Goal: Information Seeking & Learning: Learn about a topic

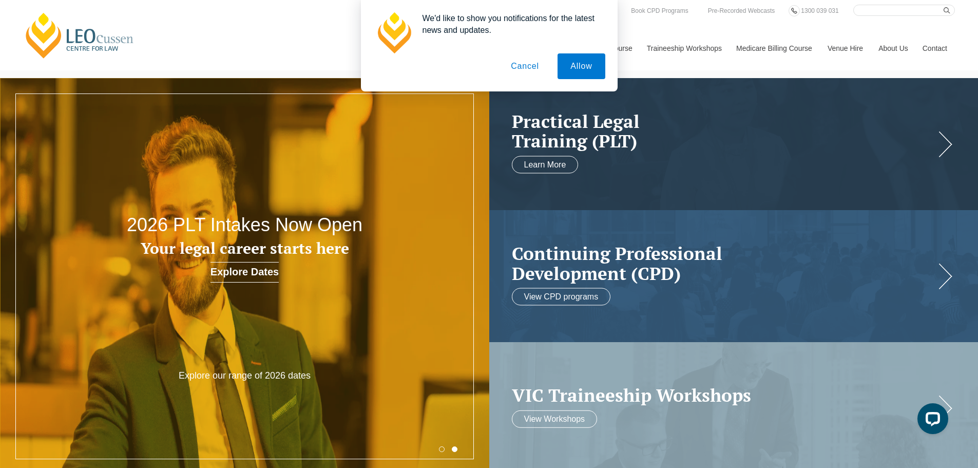
click at [527, 64] on button "Cancel" at bounding box center [525, 66] width 54 height 26
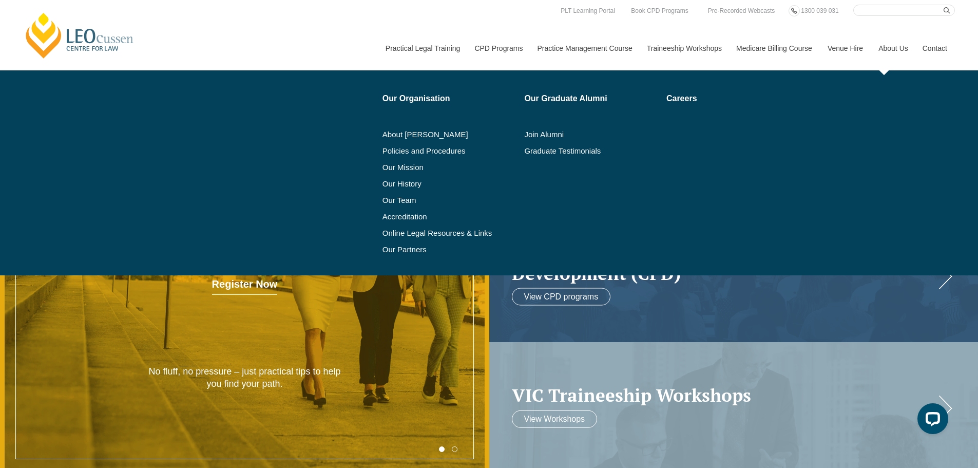
click at [892, 48] on link "About Us" at bounding box center [893, 48] width 44 height 44
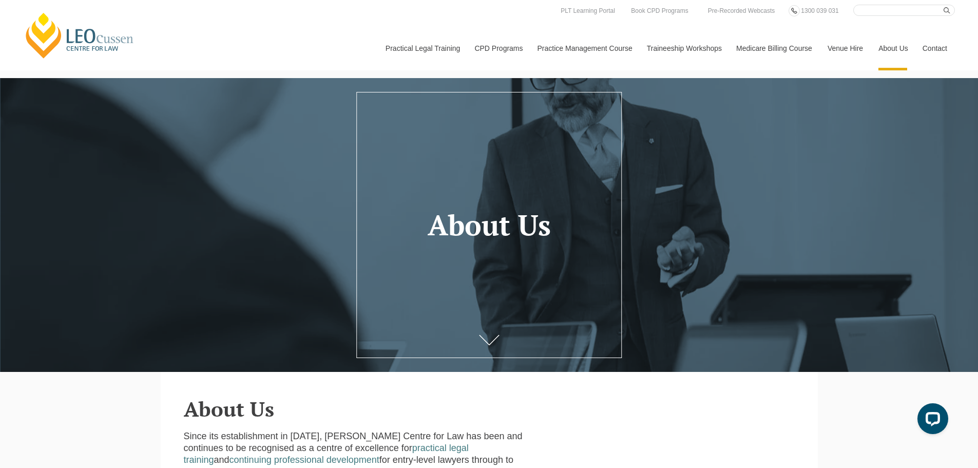
drag, startPoint x: 600, startPoint y: 1, endPoint x: 249, endPoint y: 18, distance: 351.0
click at [249, 18] on div "Leo Cussen Centre for Law Search here Practical Legal Training Our Practical Le…" at bounding box center [489, 38] width 932 height 66
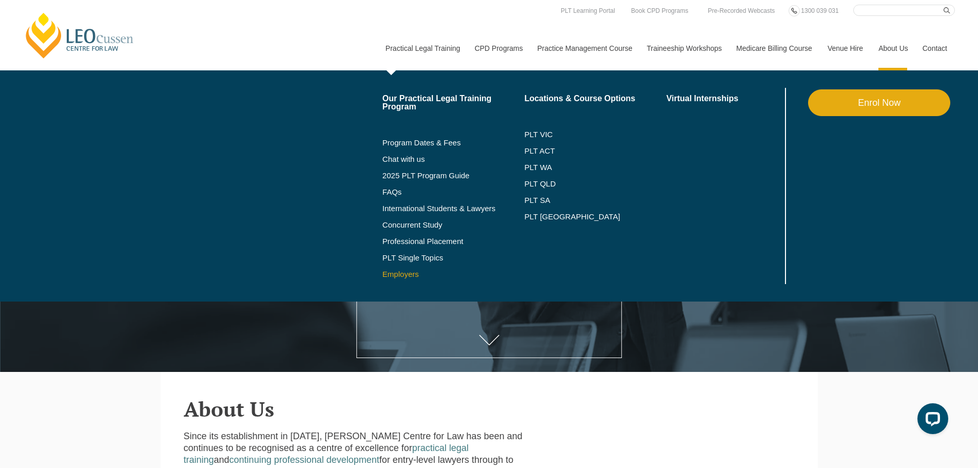
click at [402, 275] on link "Employers" at bounding box center [453, 274] width 142 height 8
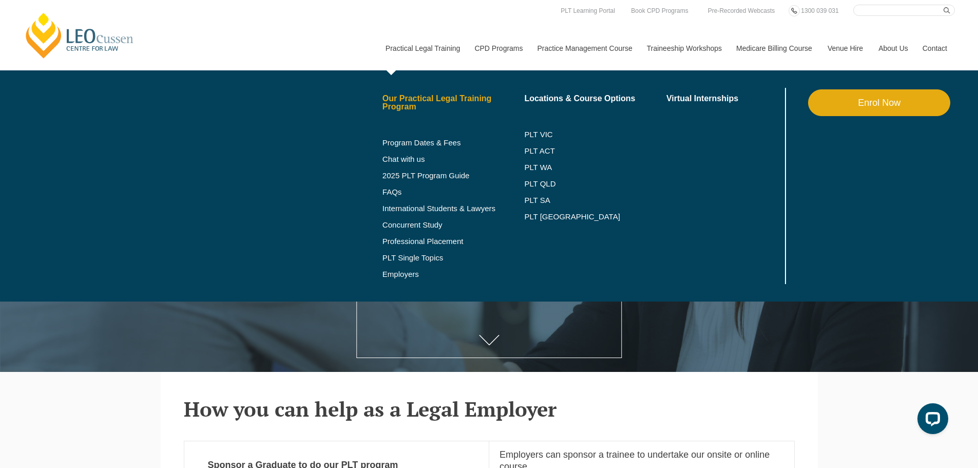
click at [403, 104] on link "Our Practical Legal Training Program" at bounding box center [453, 102] width 142 height 16
click at [703, 94] on link "Virtual Internships" at bounding box center [724, 98] width 117 height 8
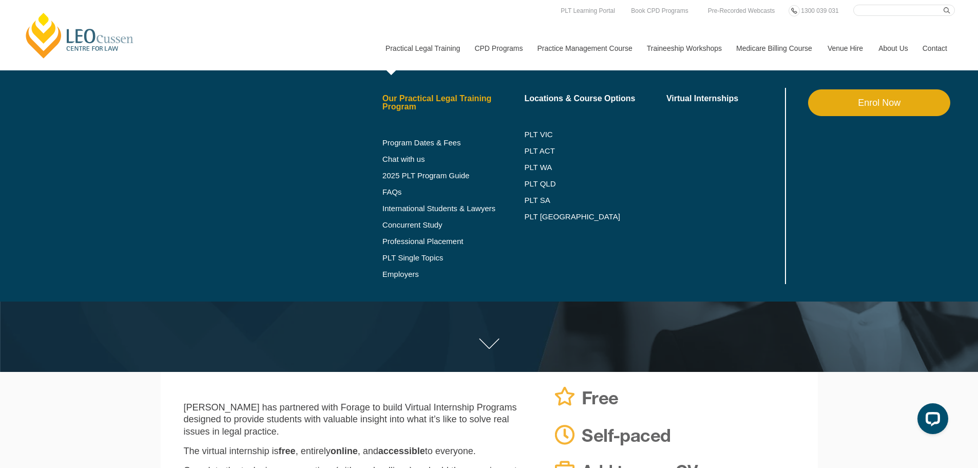
click at [431, 99] on link "Our Practical Legal Training Program" at bounding box center [453, 102] width 142 height 16
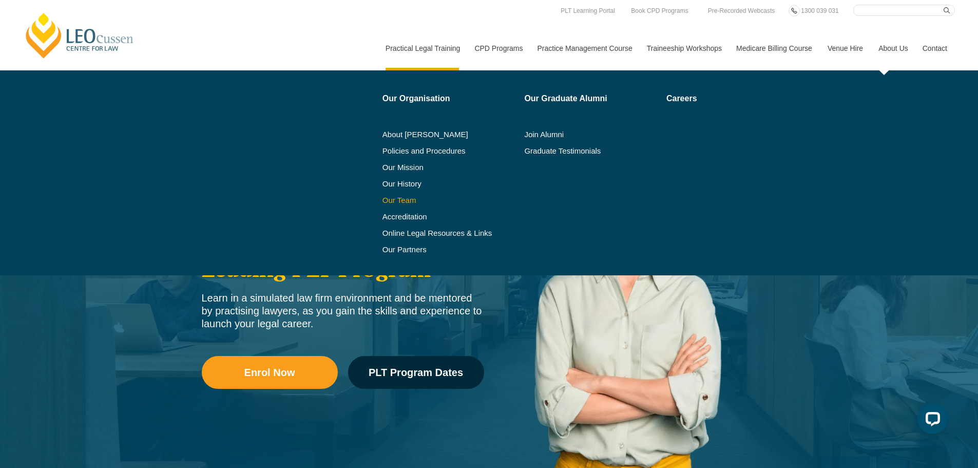
click at [411, 202] on link "Our Team" at bounding box center [449, 200] width 135 height 8
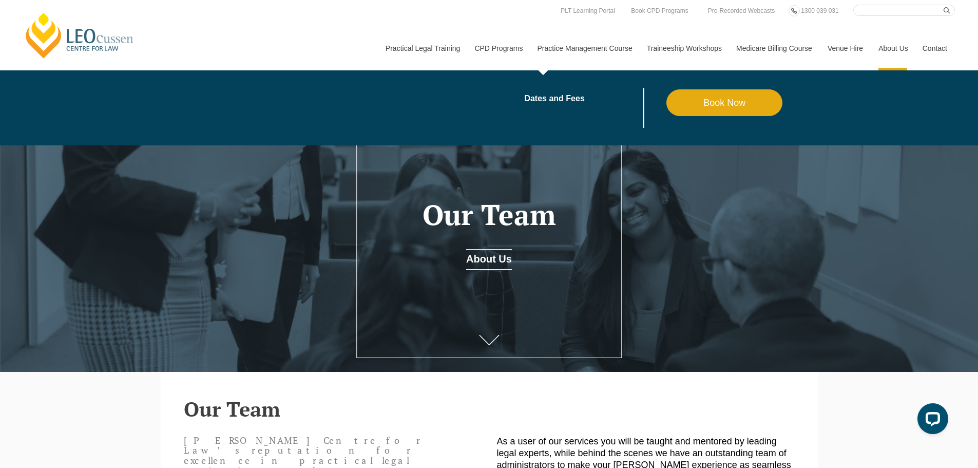
click at [565, 45] on link "Practice Management Course" at bounding box center [584, 48] width 109 height 44
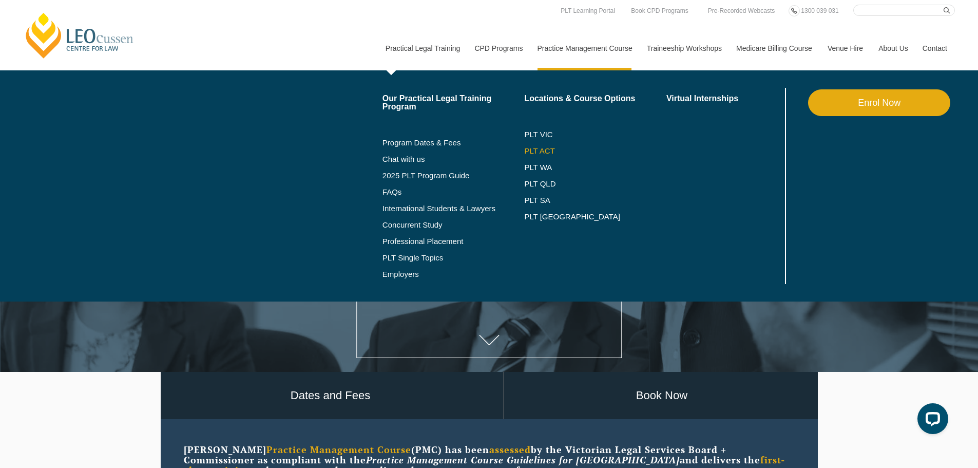
click at [538, 150] on link "PLT ACT" at bounding box center [595, 151] width 142 height 8
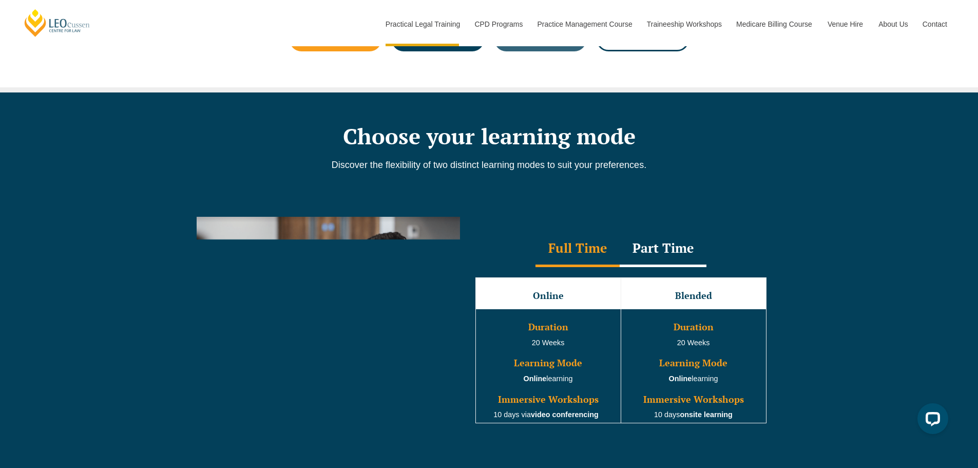
scroll to position [936, 0]
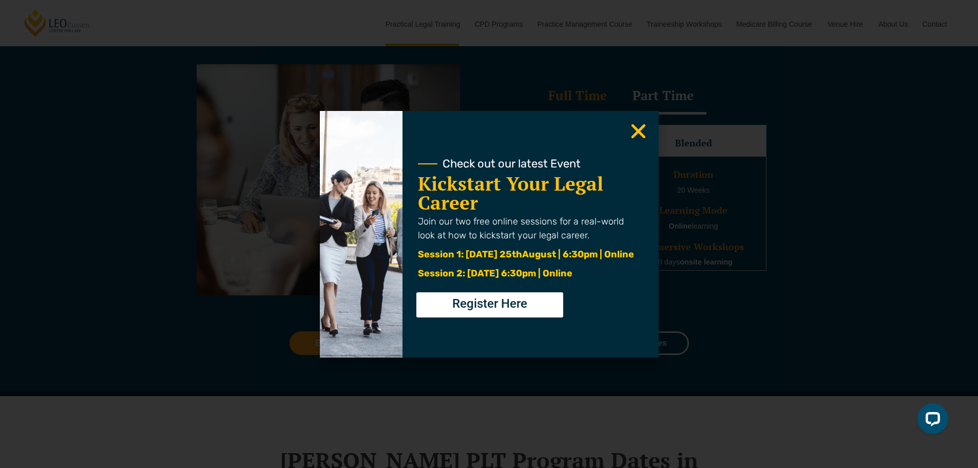
click at [641, 132] on icon "Close" at bounding box center [638, 131] width 20 height 20
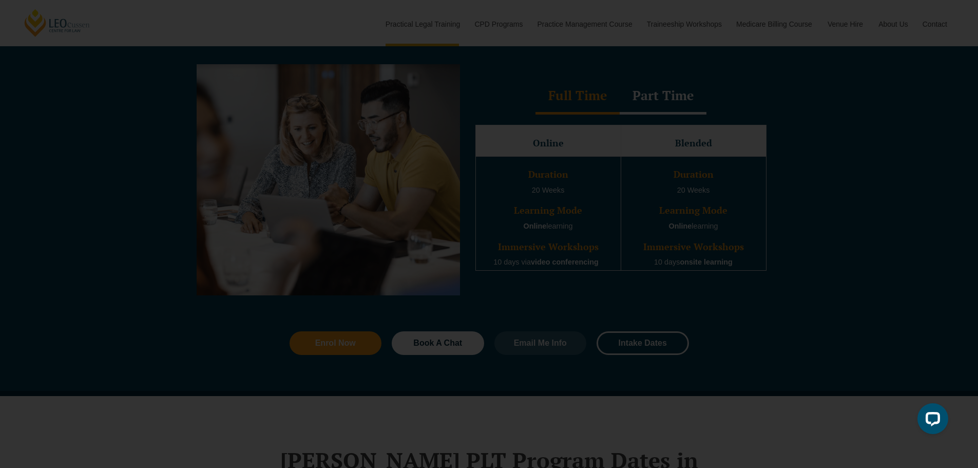
click at [639, 133] on use "Close" at bounding box center [638, 131] width 14 height 14
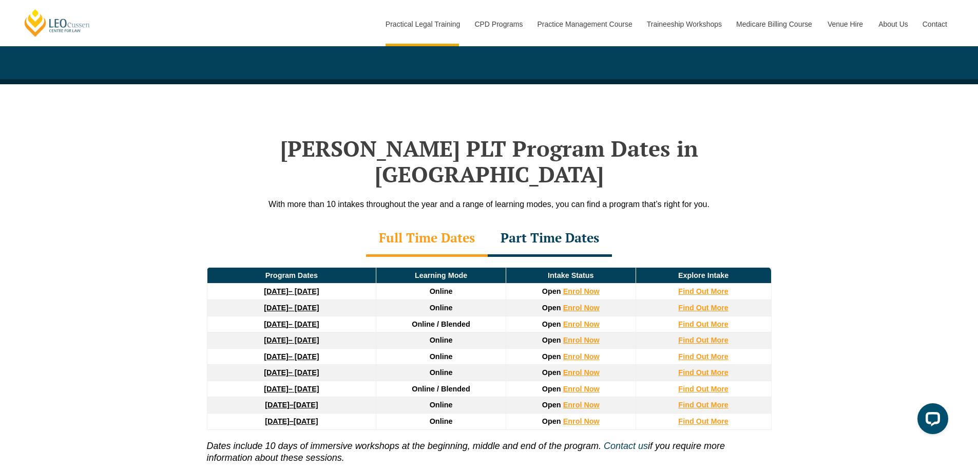
scroll to position [0, 0]
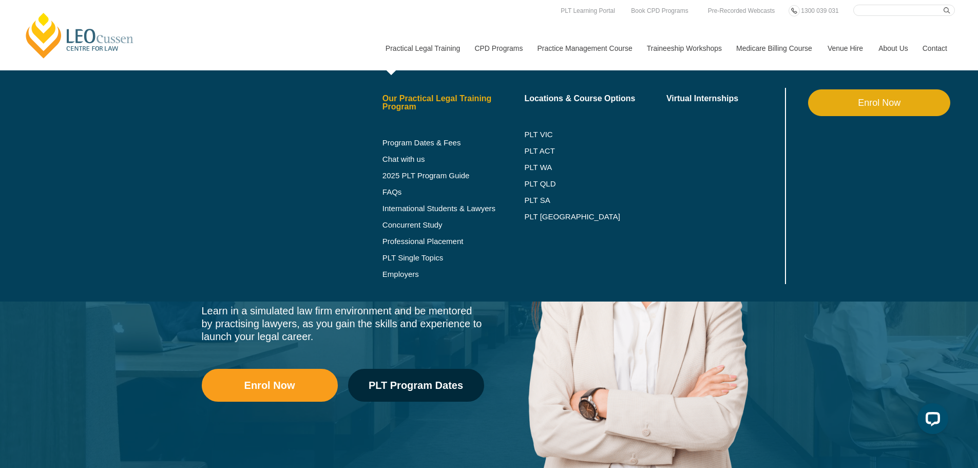
click at [396, 104] on link "Our Practical Legal Training Program" at bounding box center [453, 102] width 142 height 16
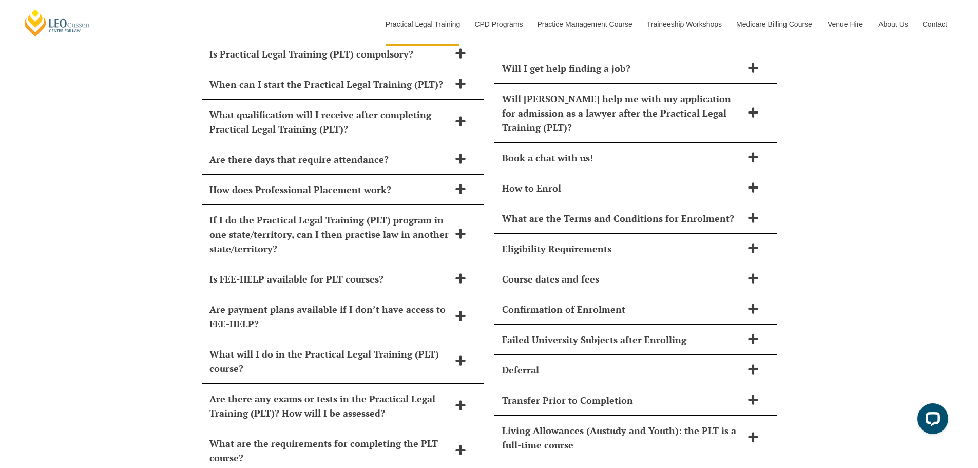
scroll to position [4341, 0]
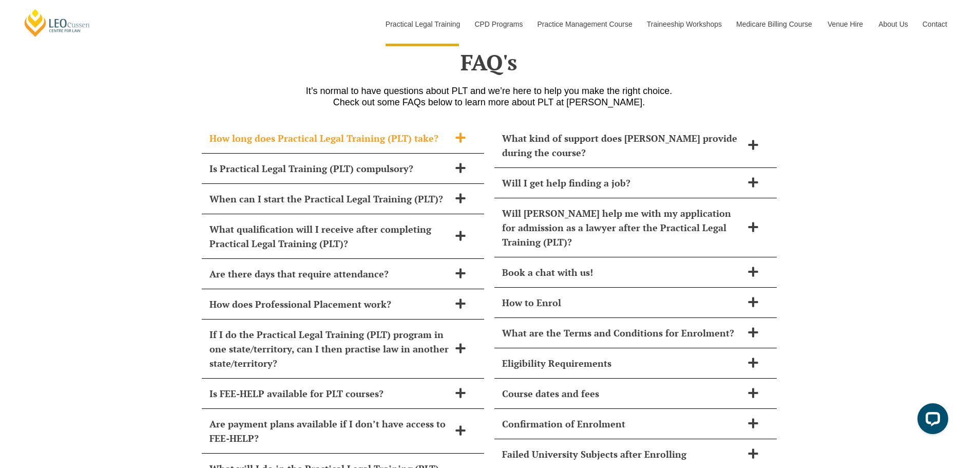
click at [455, 132] on icon at bounding box center [460, 137] width 11 height 11
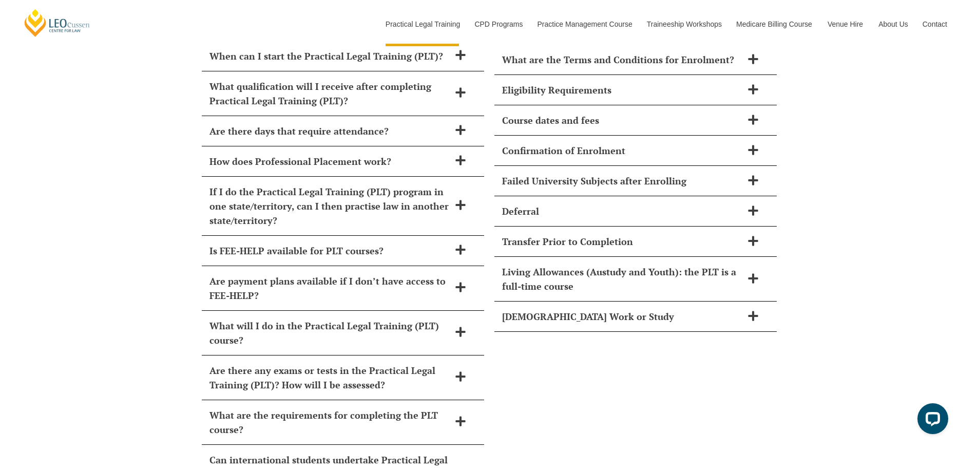
scroll to position [4419, 0]
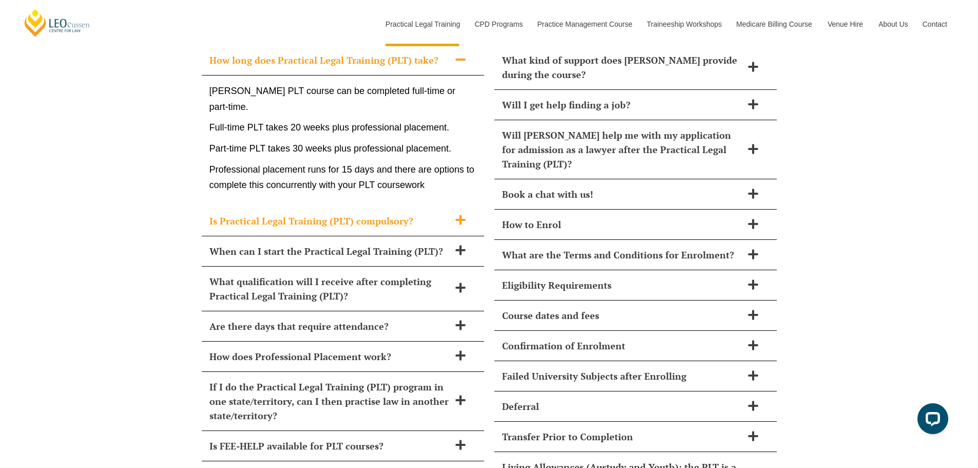
click at [458, 214] on icon at bounding box center [460, 219] width 11 height 11
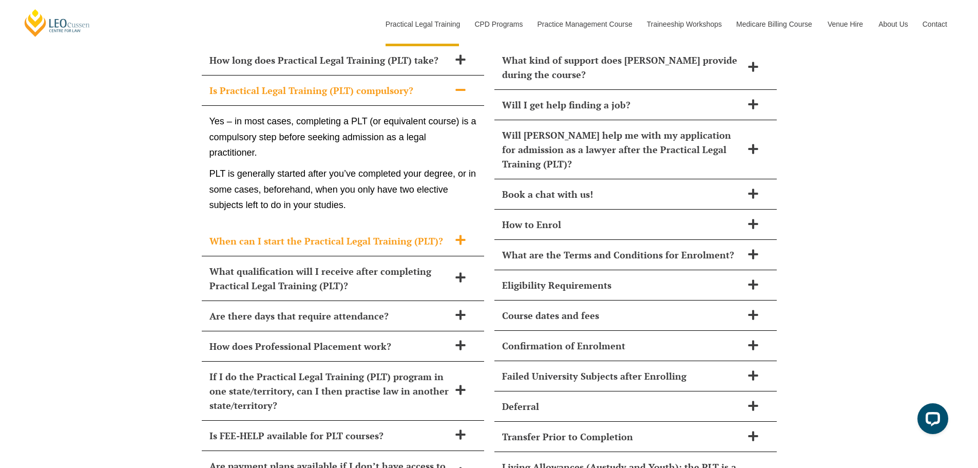
click at [458, 234] on icon at bounding box center [460, 239] width 11 height 11
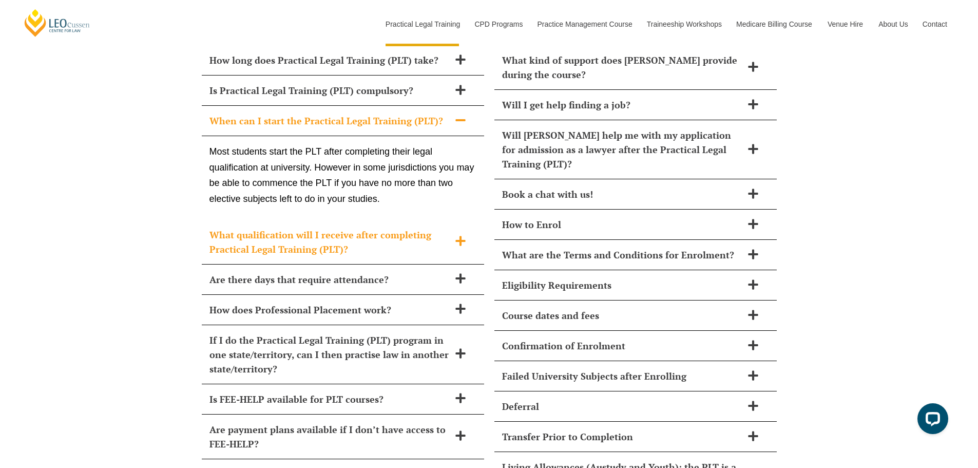
click at [463, 236] on icon at bounding box center [460, 241] width 10 height 10
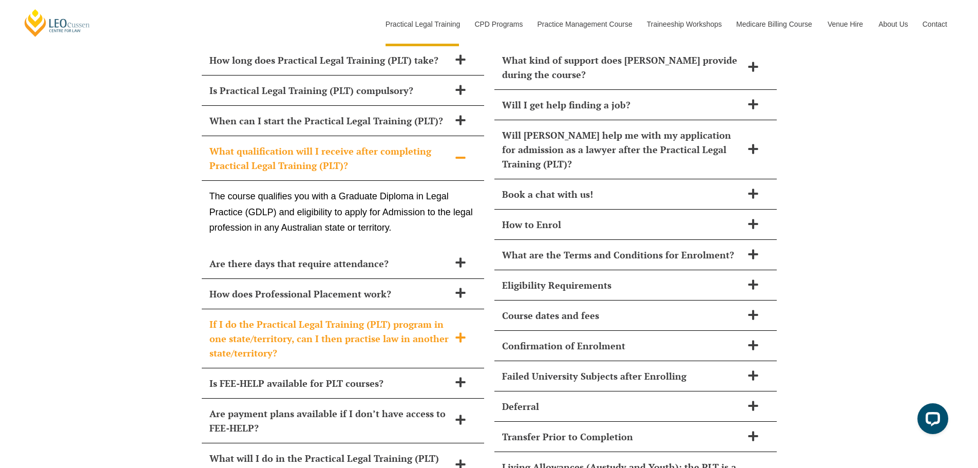
click at [460, 333] on icon at bounding box center [460, 338] width 10 height 10
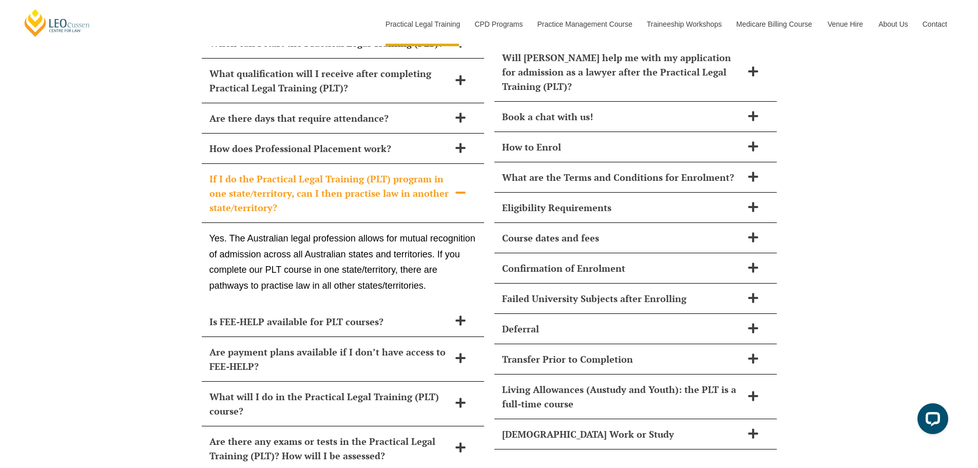
scroll to position [4696, 0]
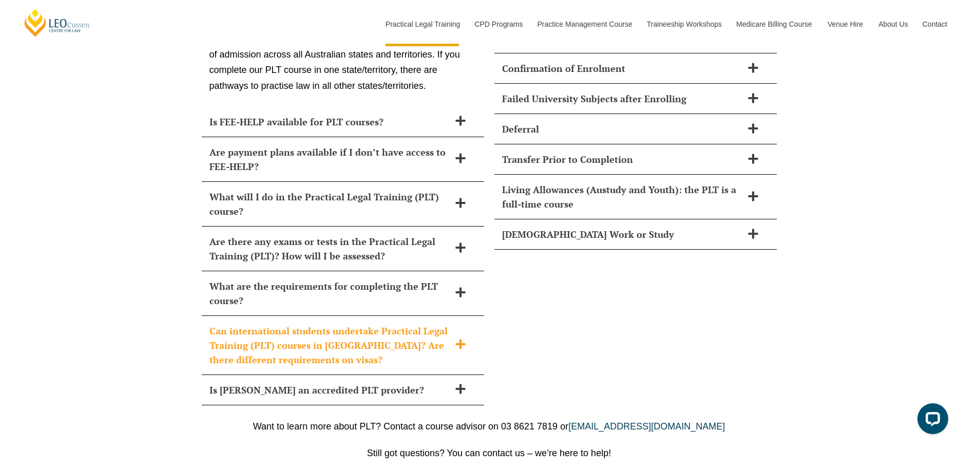
click at [464, 338] on icon at bounding box center [460, 343] width 11 height 11
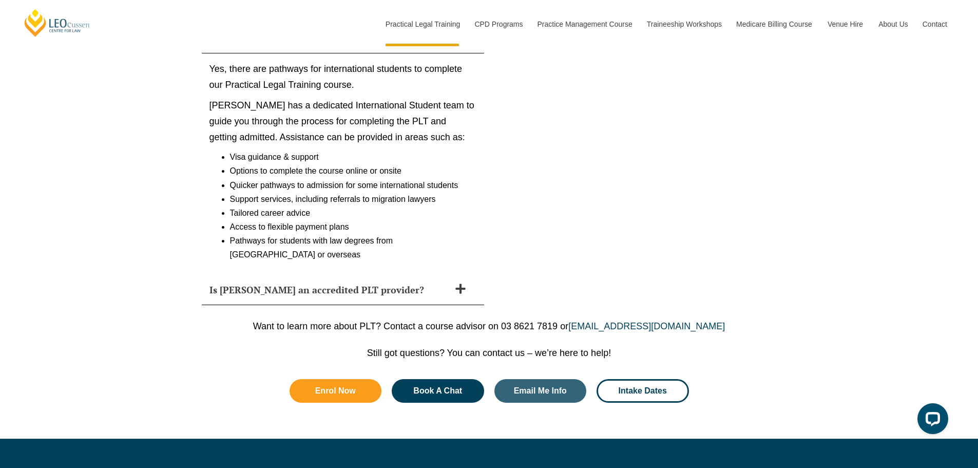
scroll to position [4776, 0]
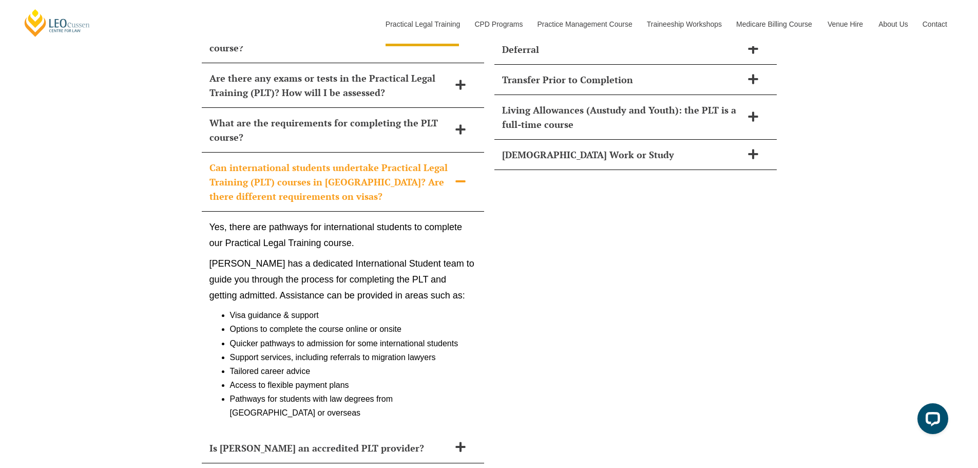
drag, startPoint x: 985, startPoint y: 421, endPoint x: 17, endPoint y: 23, distance: 1046.4
click at [460, 433] on div "Is Leo Cussen an accredited PLT provider?" at bounding box center [343, 448] width 282 height 30
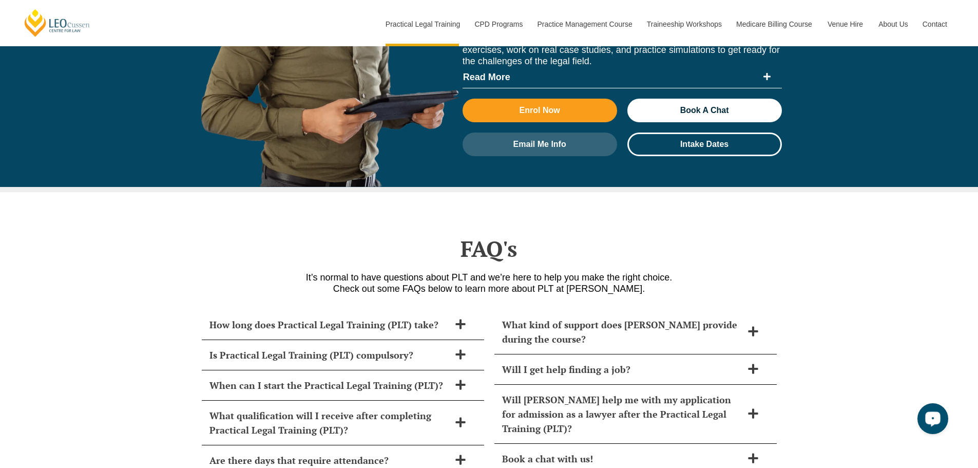
scroll to position [4313, 0]
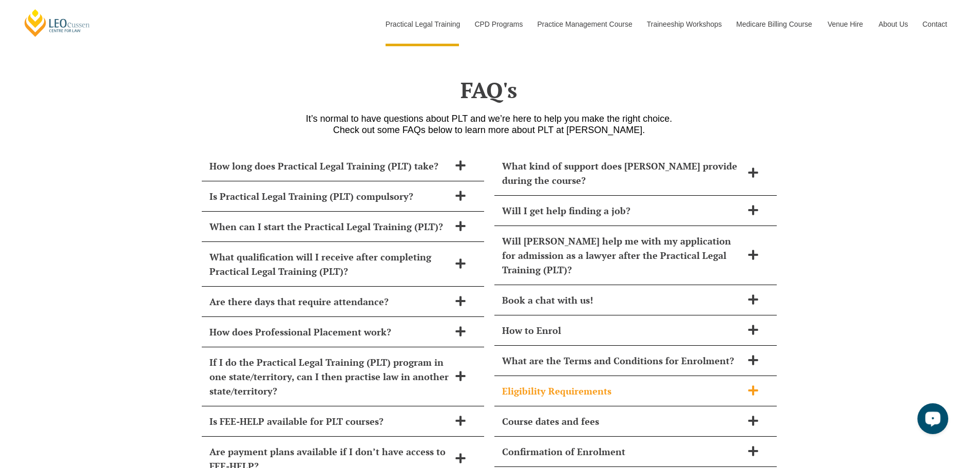
click at [748, 385] on icon at bounding box center [753, 390] width 10 height 10
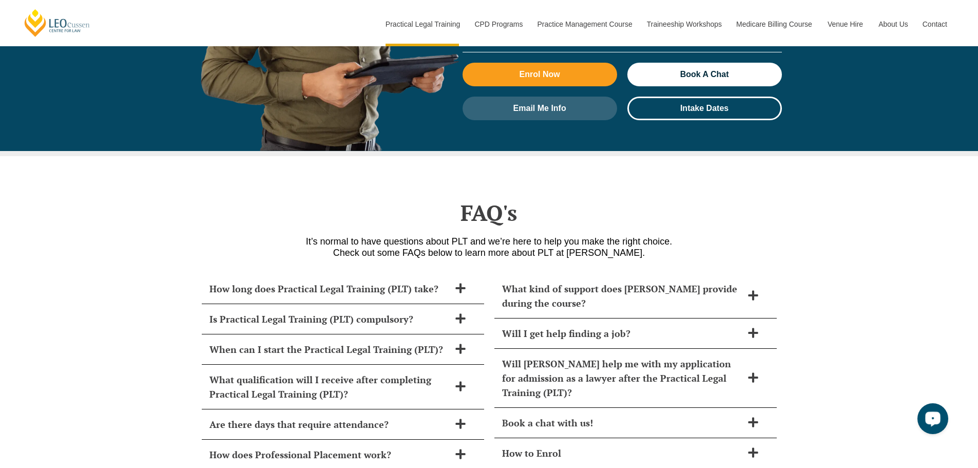
scroll to position [4226, 0]
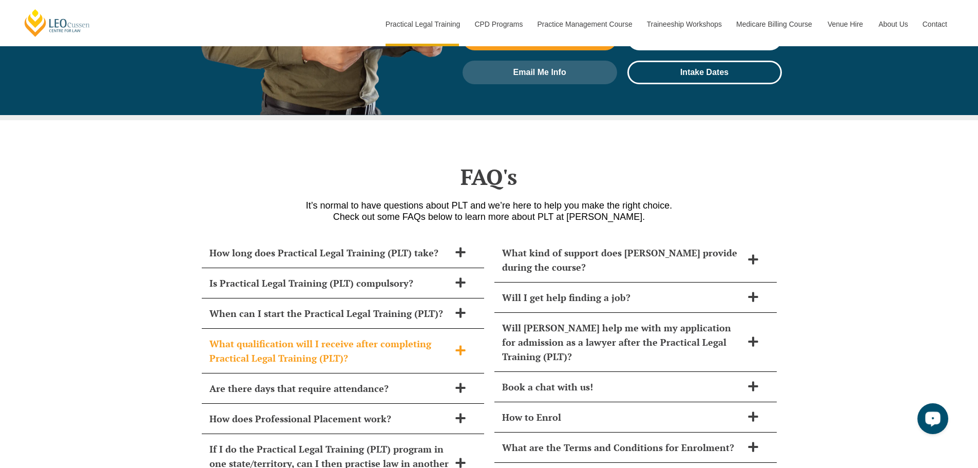
click at [457, 345] on icon at bounding box center [460, 350] width 10 height 10
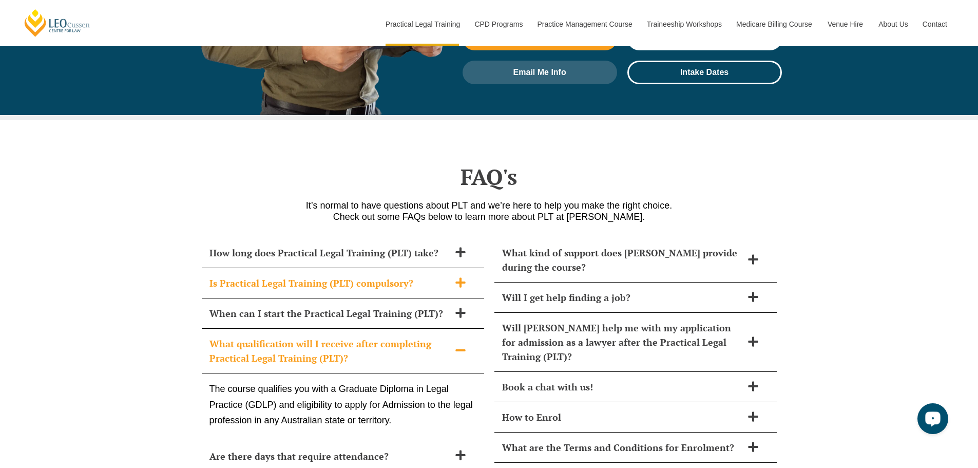
click at [466, 277] on icon at bounding box center [460, 282] width 11 height 11
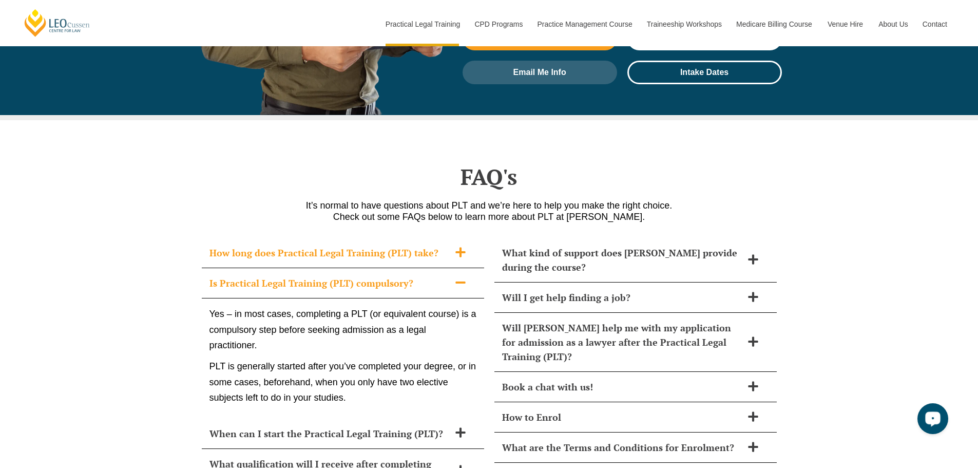
click at [455, 246] on icon at bounding box center [460, 251] width 11 height 11
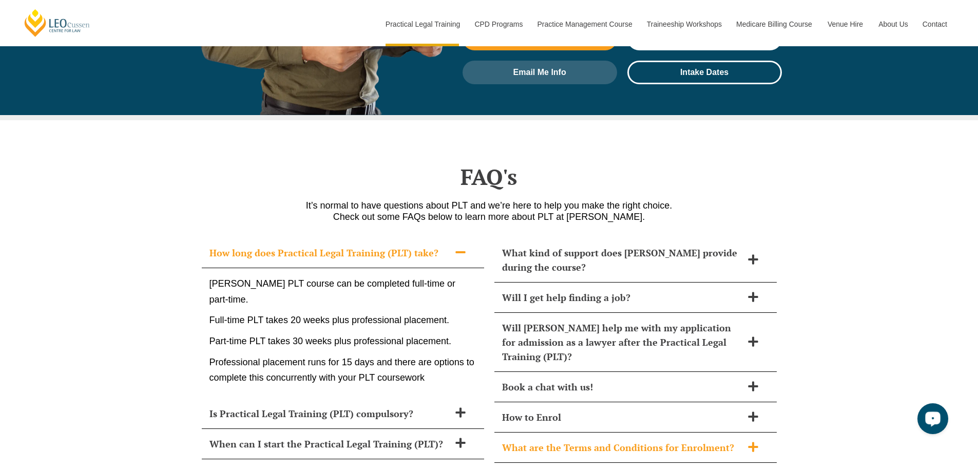
click at [755, 441] on icon at bounding box center [752, 446] width 11 height 11
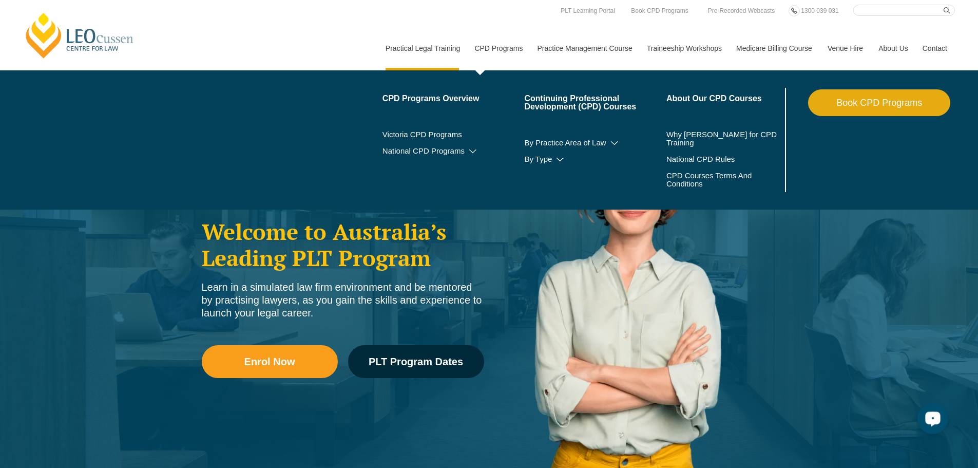
scroll to position [0, 0]
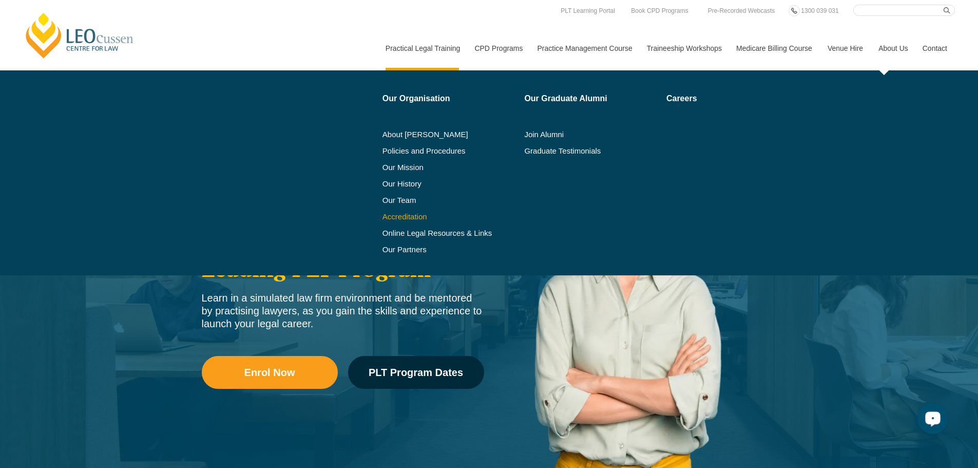
click at [398, 215] on link "Accreditation" at bounding box center [449, 217] width 135 height 8
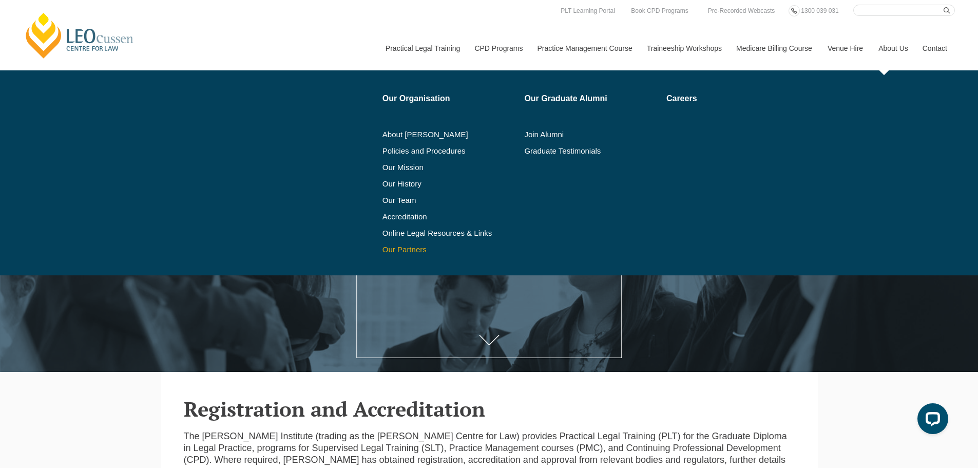
click at [411, 251] on link "Our Partners" at bounding box center [449, 249] width 135 height 8
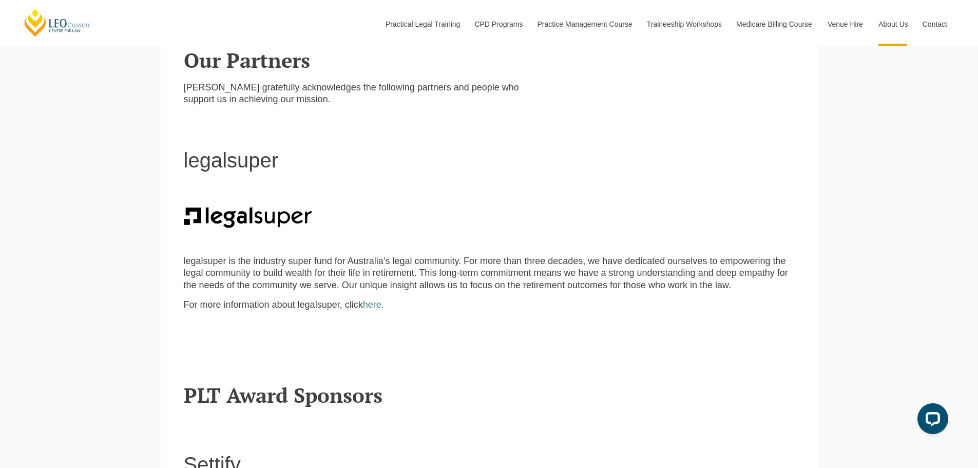
scroll to position [258, 0]
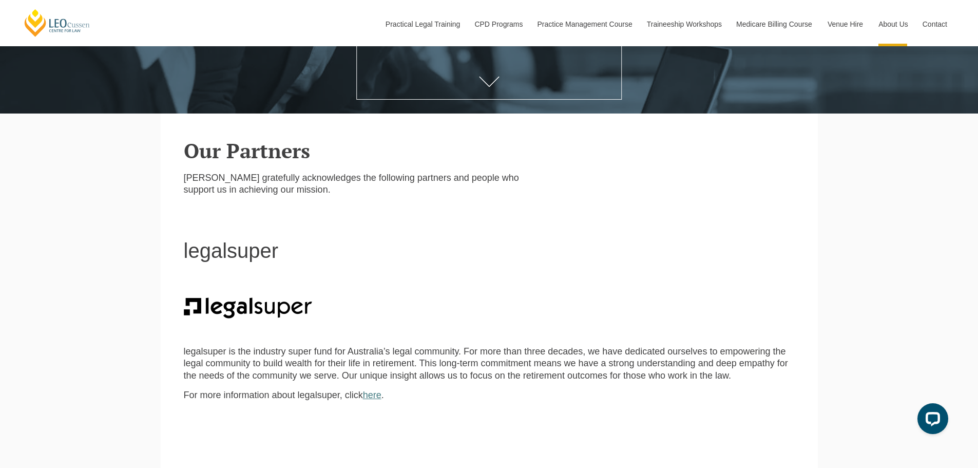
click at [372, 397] on link "here" at bounding box center [372, 395] width 18 height 10
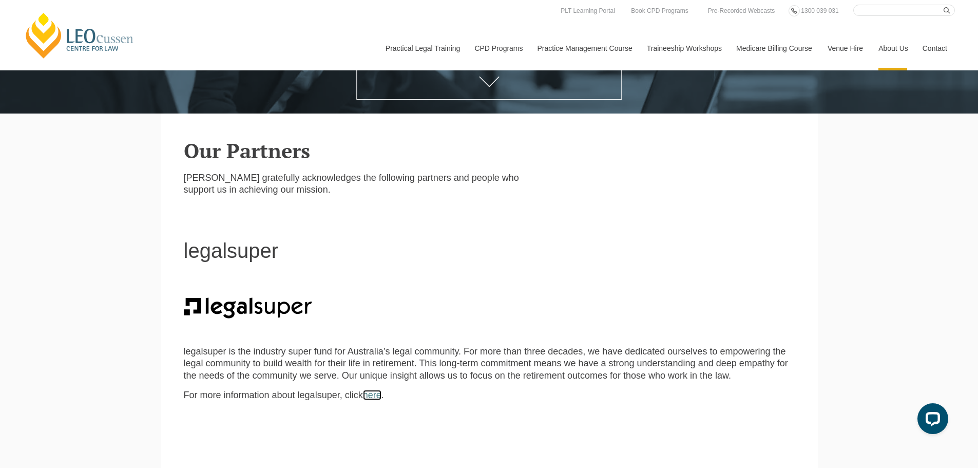
scroll to position [0, 0]
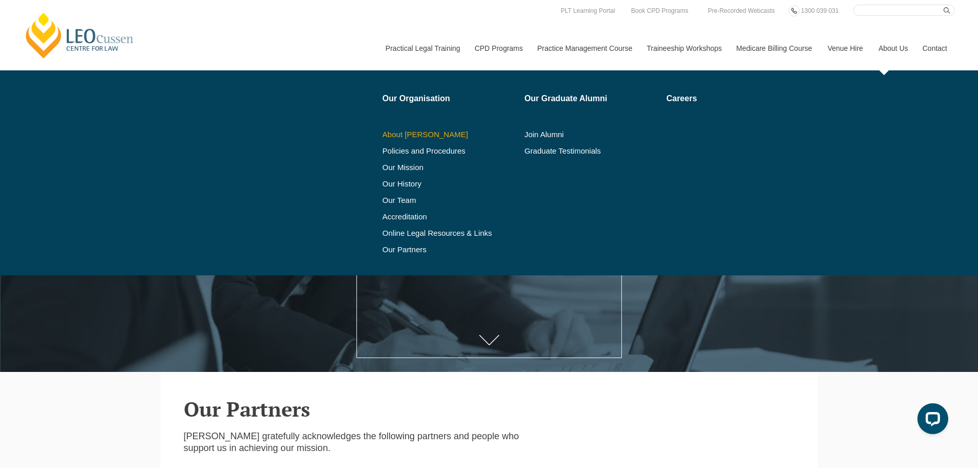
click at [424, 132] on link "About [PERSON_NAME]" at bounding box center [449, 134] width 135 height 8
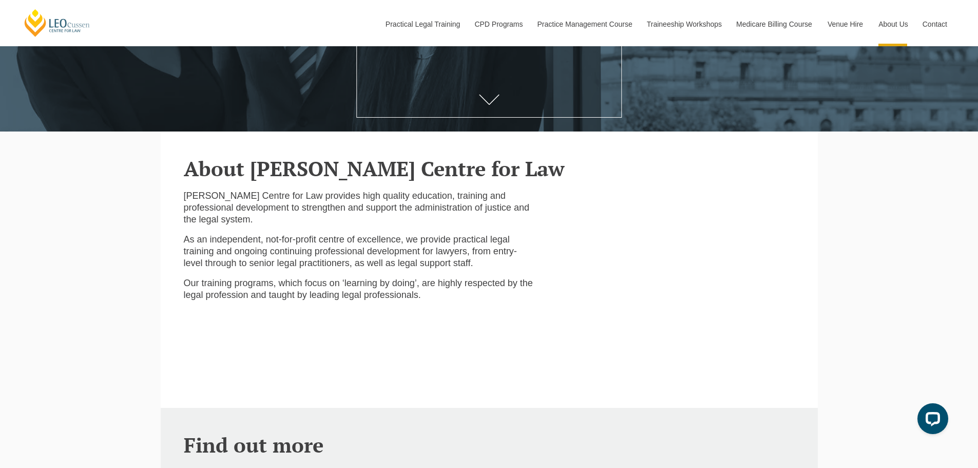
scroll to position [104, 0]
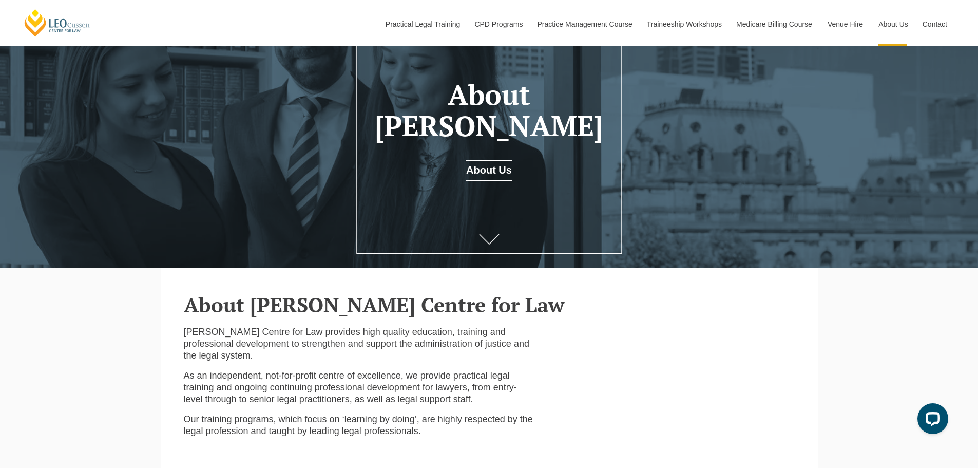
click at [488, 240] on icon at bounding box center [489, 239] width 21 height 10
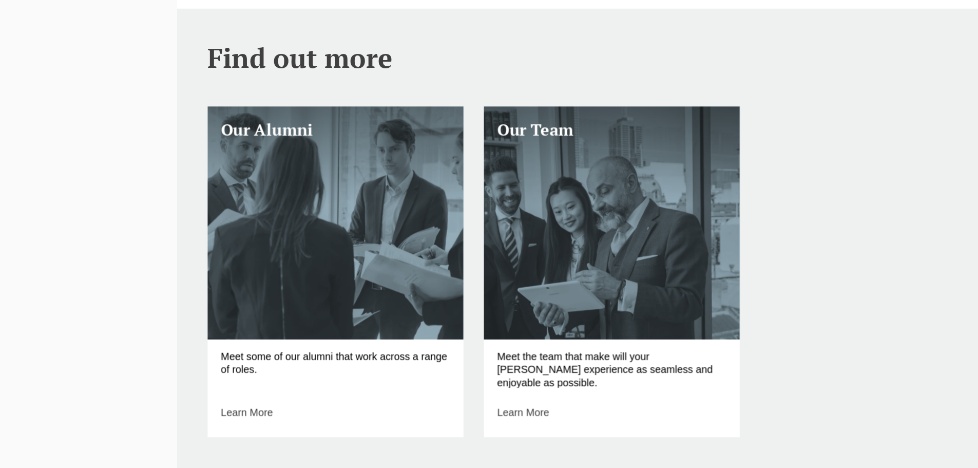
scroll to position [559, 0]
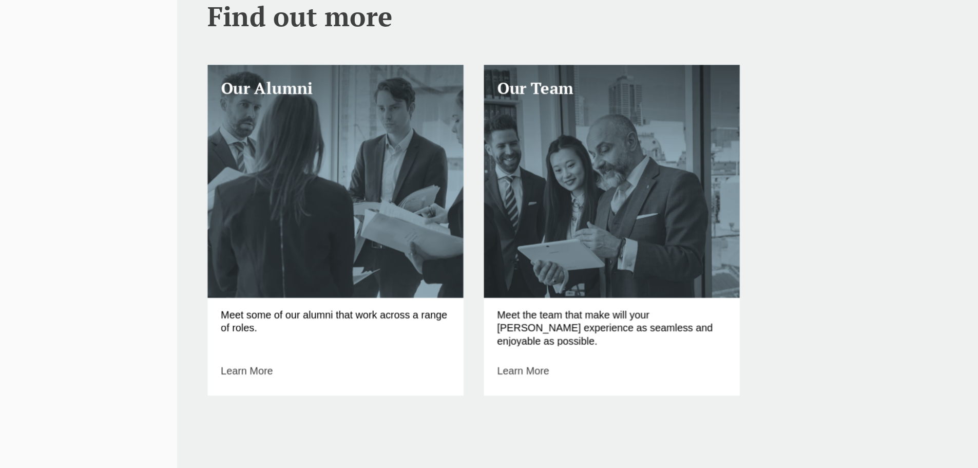
click at [460, 352] on p "Meet the team that make will your Leo Cussen experience as seamless and enjoyab…" at bounding box center [489, 361] width 173 height 29
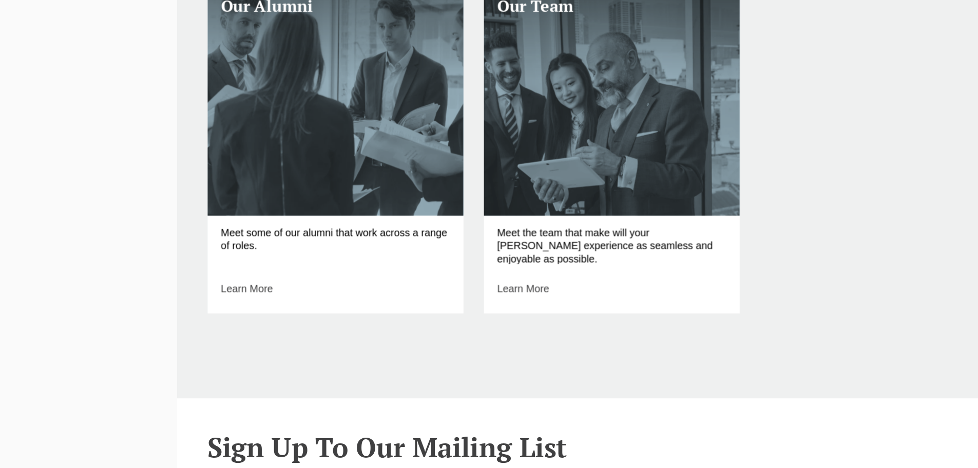
scroll to position [625, 0]
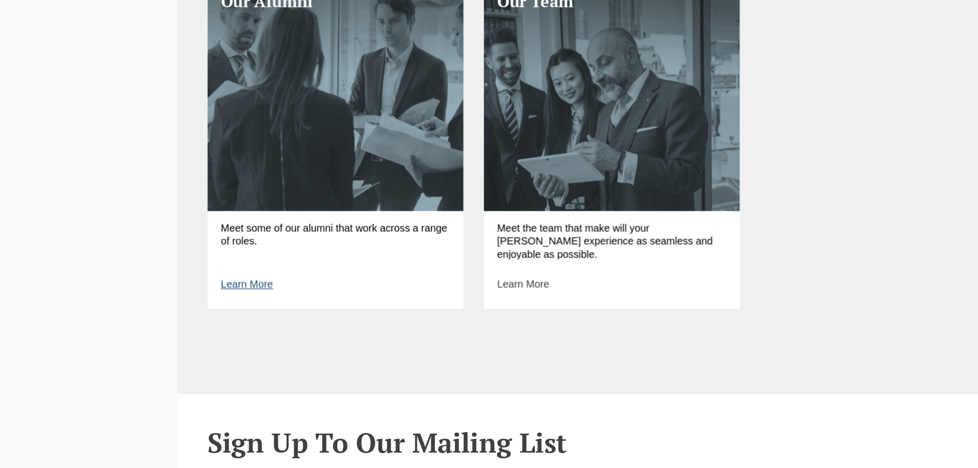
click at [216, 332] on link "Learn More" at bounding box center [214, 328] width 40 height 9
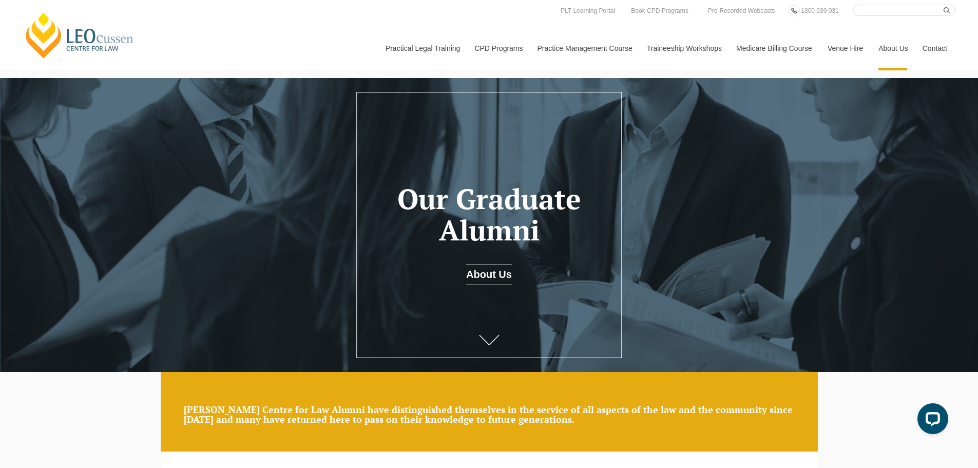
click at [763, 51] on link "Medicare Billing Course" at bounding box center [773, 48] width 91 height 44
click at [942, 47] on link "Contact" at bounding box center [935, 48] width 40 height 44
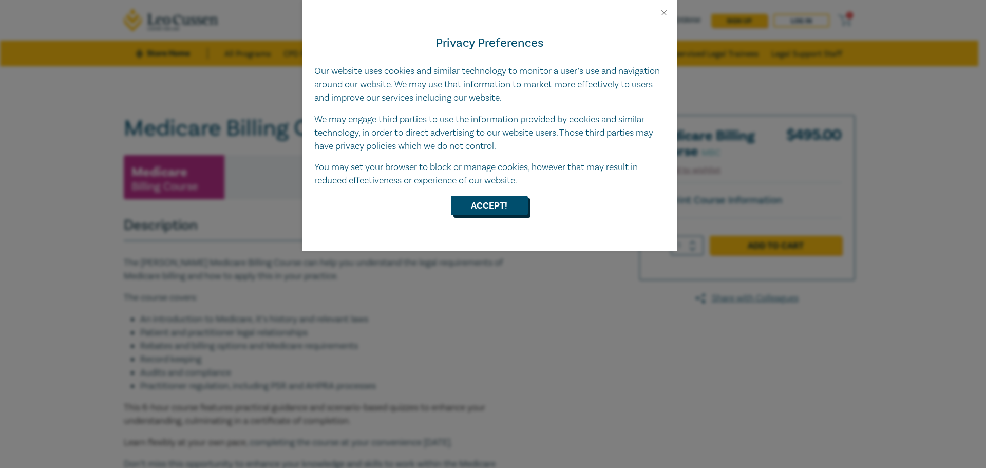
click at [496, 197] on button "Accept!" at bounding box center [489, 206] width 77 height 20
